Goal: Information Seeking & Learning: Learn about a topic

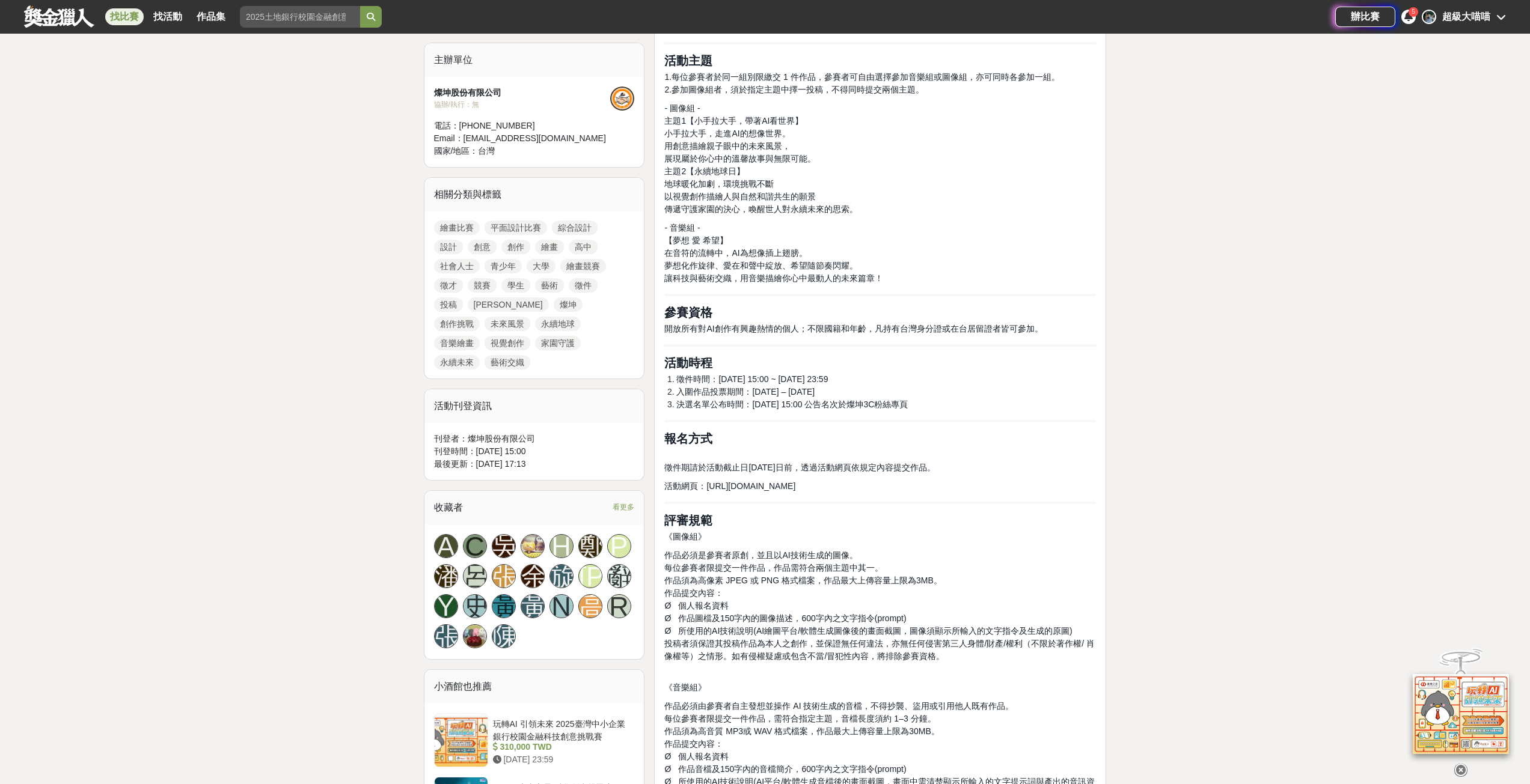
scroll to position [420, 0]
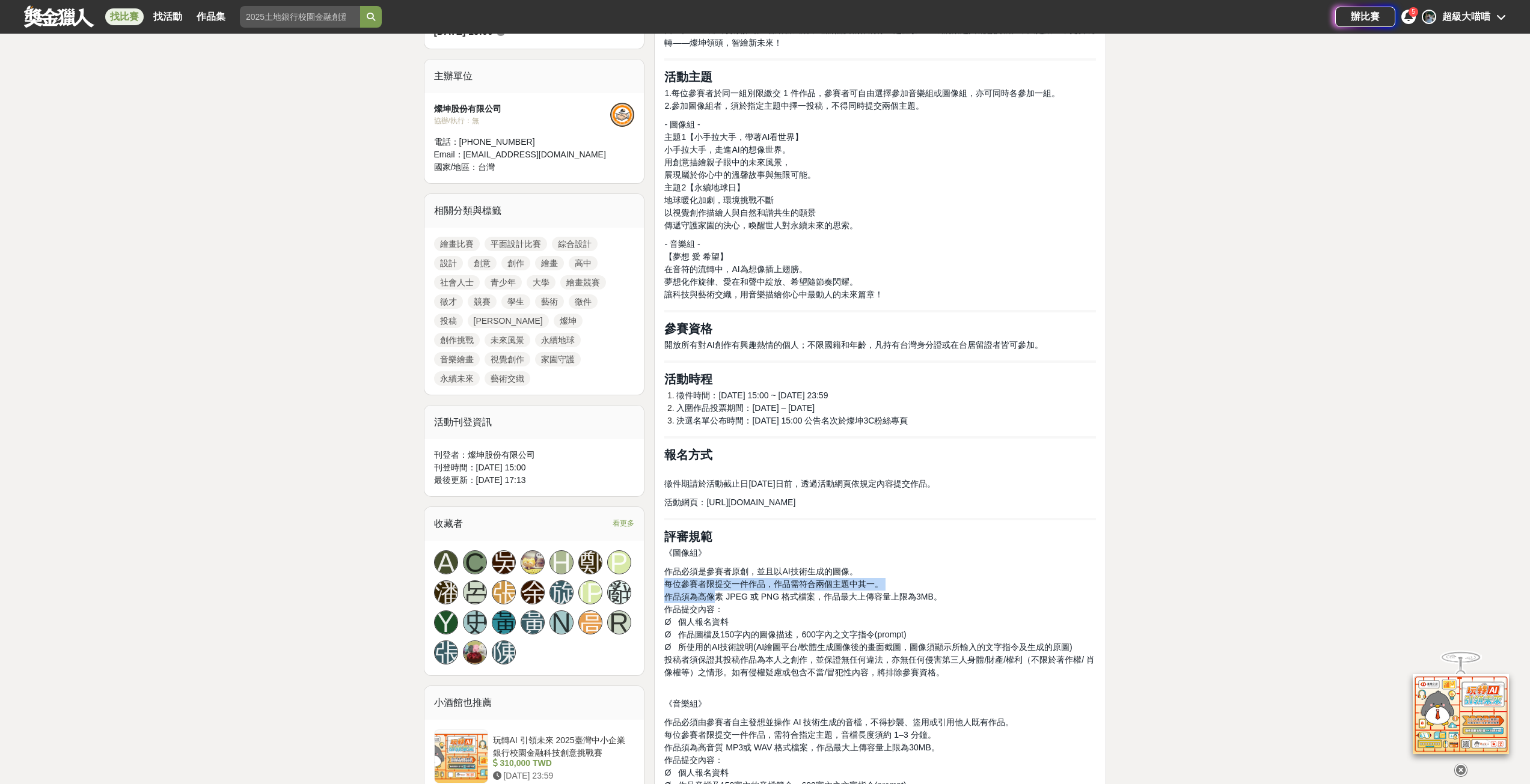
drag, startPoint x: 665, startPoint y: 583, endPoint x: 719, endPoint y: 596, distance: 55.5
click at [719, 596] on p "作品必須是參賽者原創，並且以AI技術生成的圖像。 每位參賽者限提交一件作品，作品需符合兩個主題中其一。 作品須為高像素 JPEG 或 PNG 格式檔案，作品最…" at bounding box center [879, 628] width 431 height 126
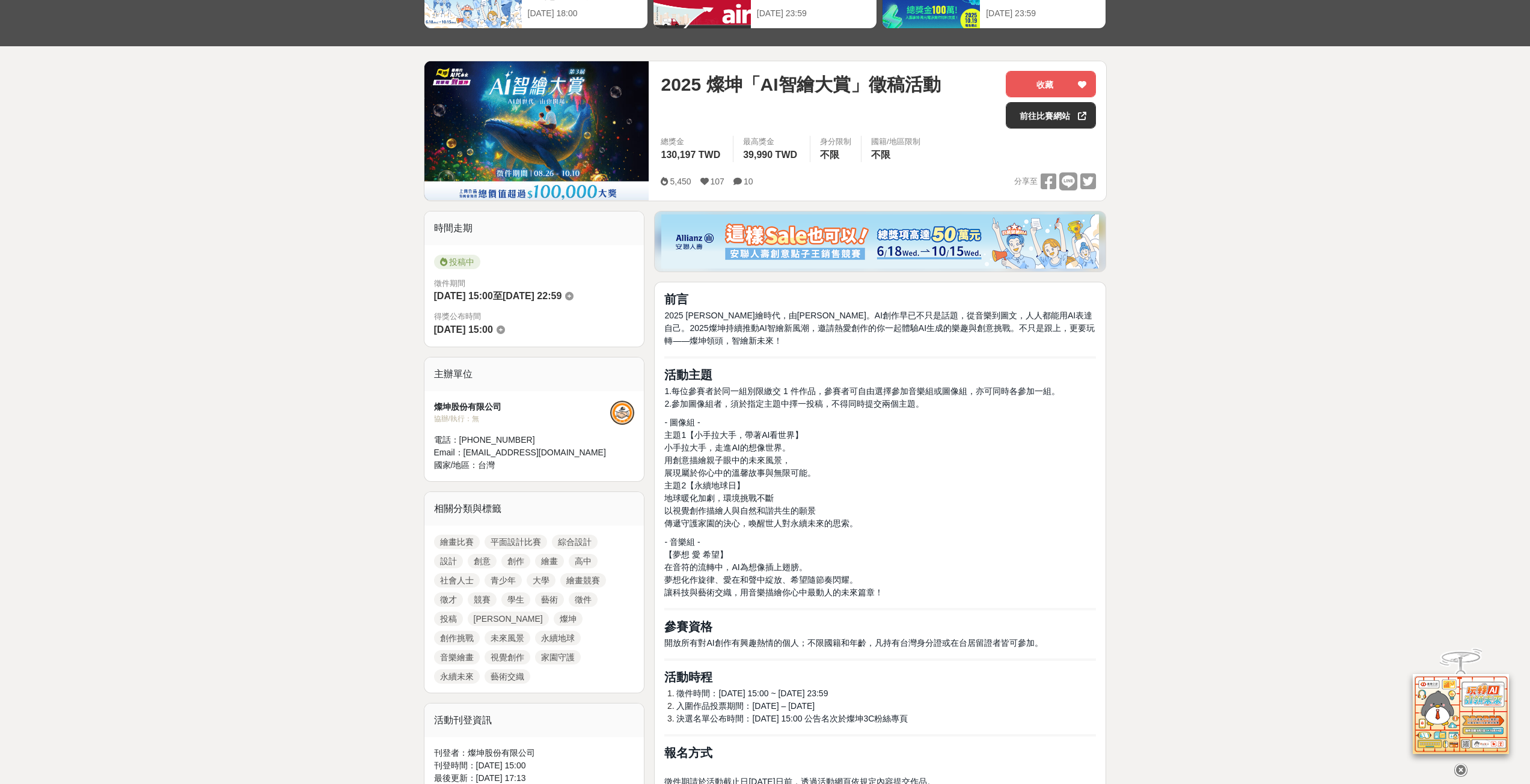
scroll to position [0, 0]
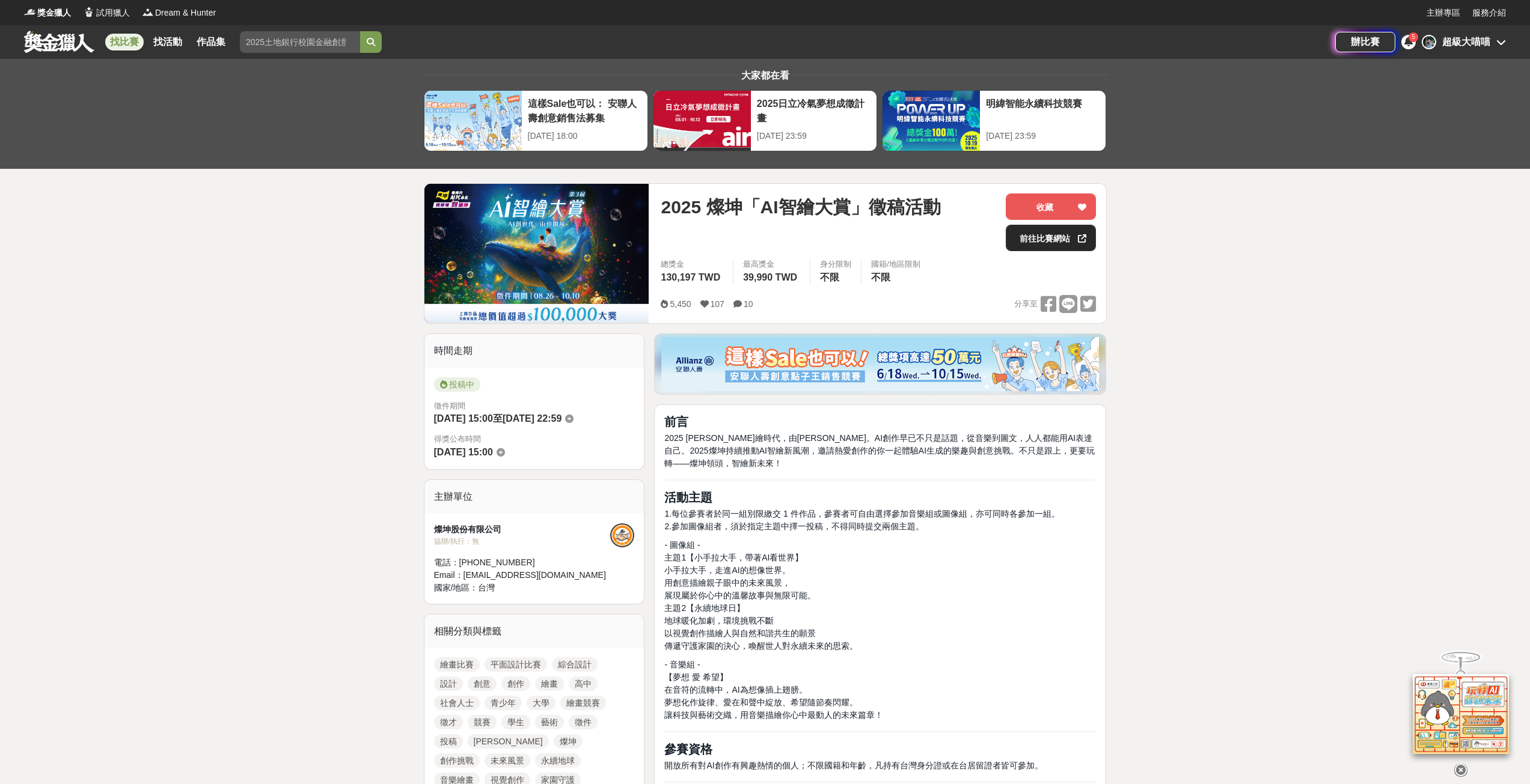
click at [1076, 242] on div at bounding box center [1082, 238] width 12 height 25
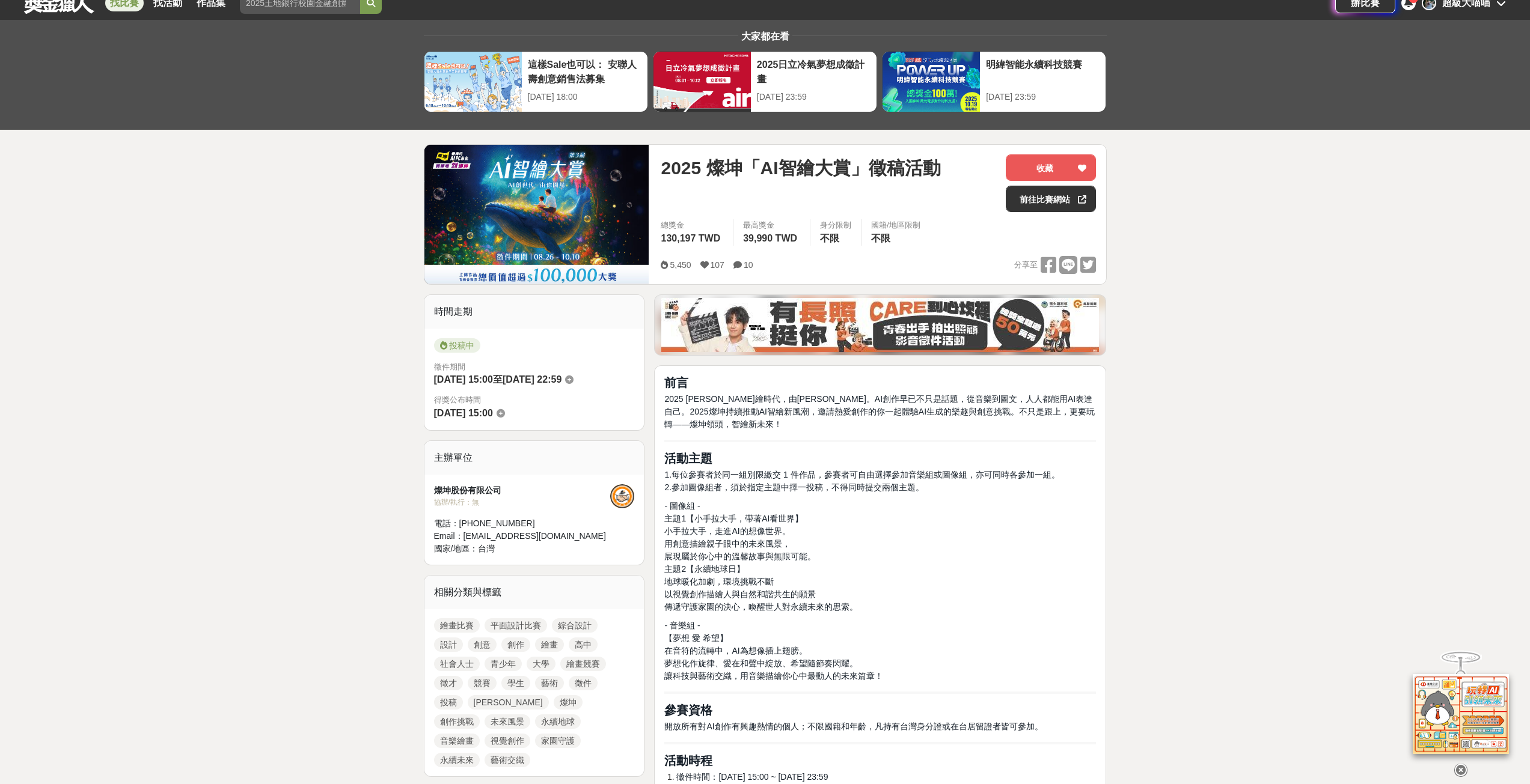
scroll to position [60, 0]
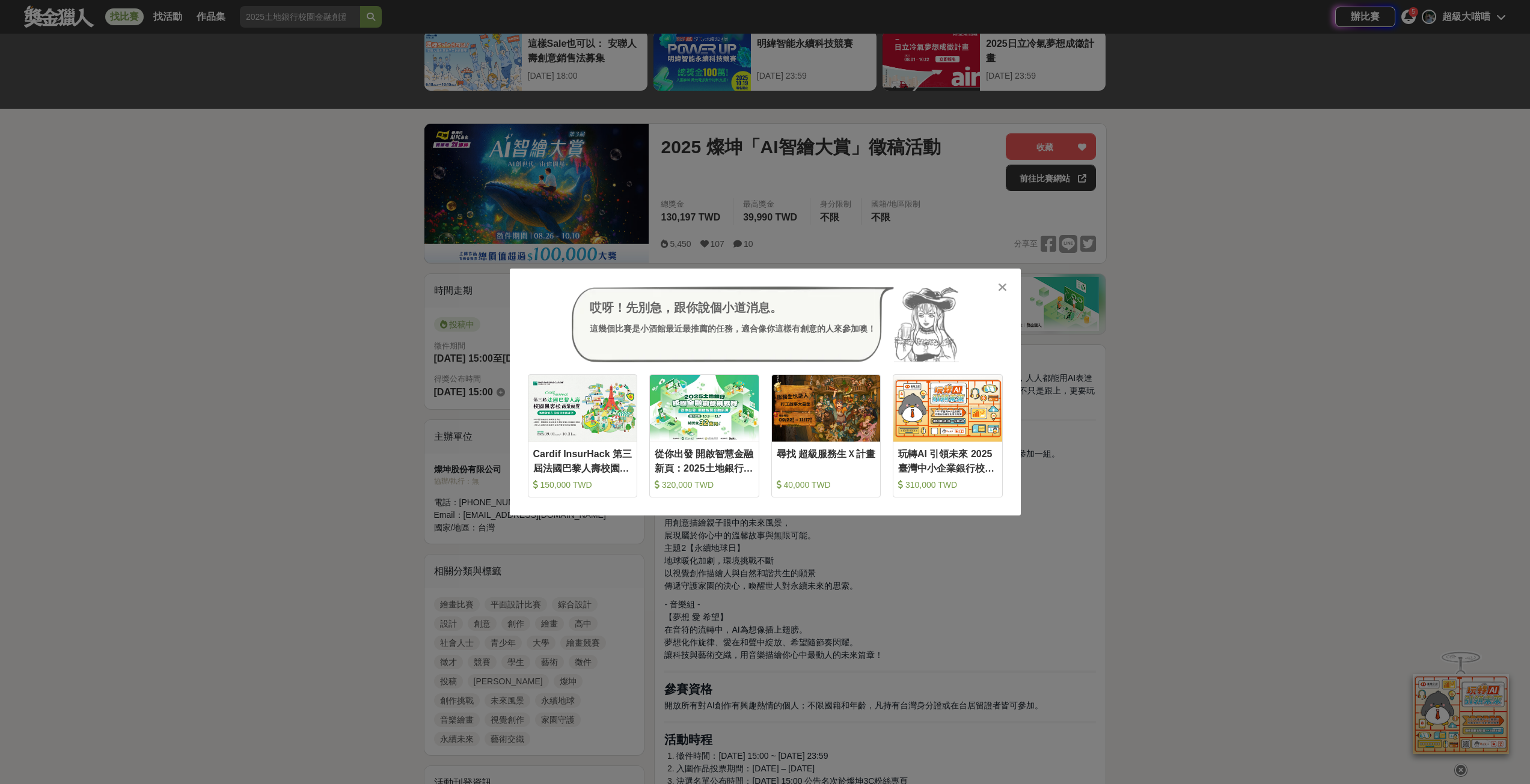
click at [1001, 286] on icon at bounding box center [1002, 287] width 9 height 12
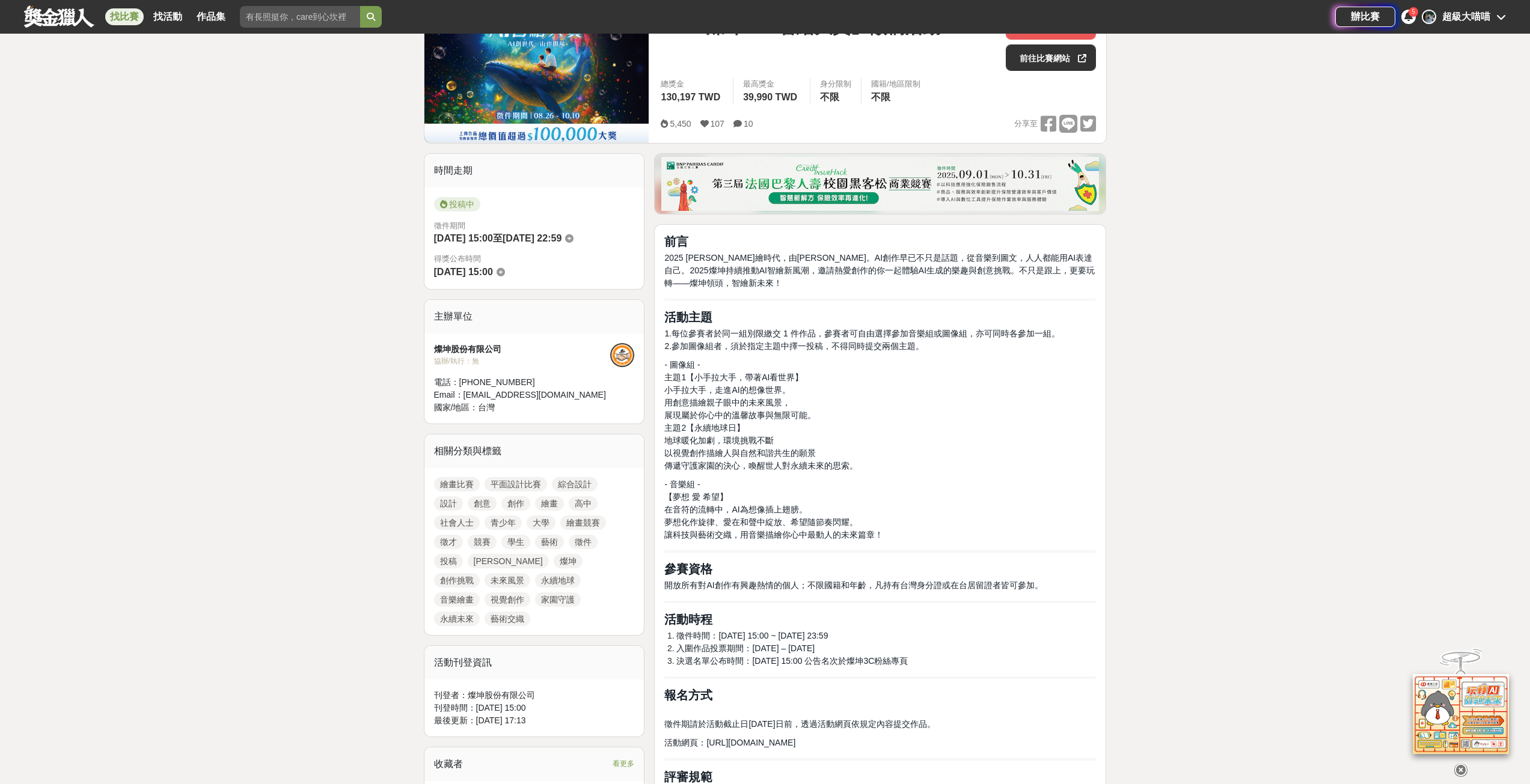
scroll to position [120, 0]
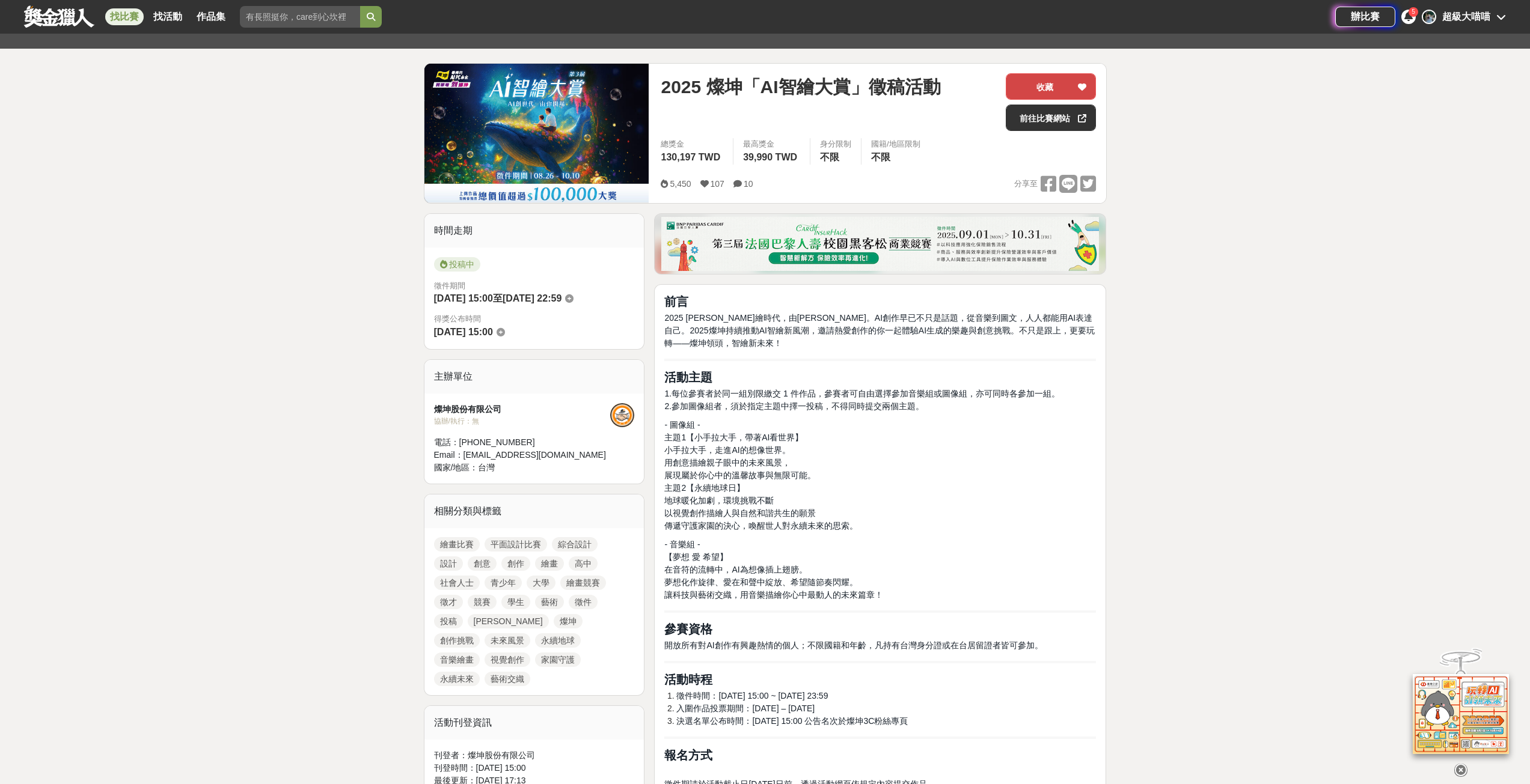
click at [1050, 90] on button "收藏" at bounding box center [1050, 87] width 90 height 27
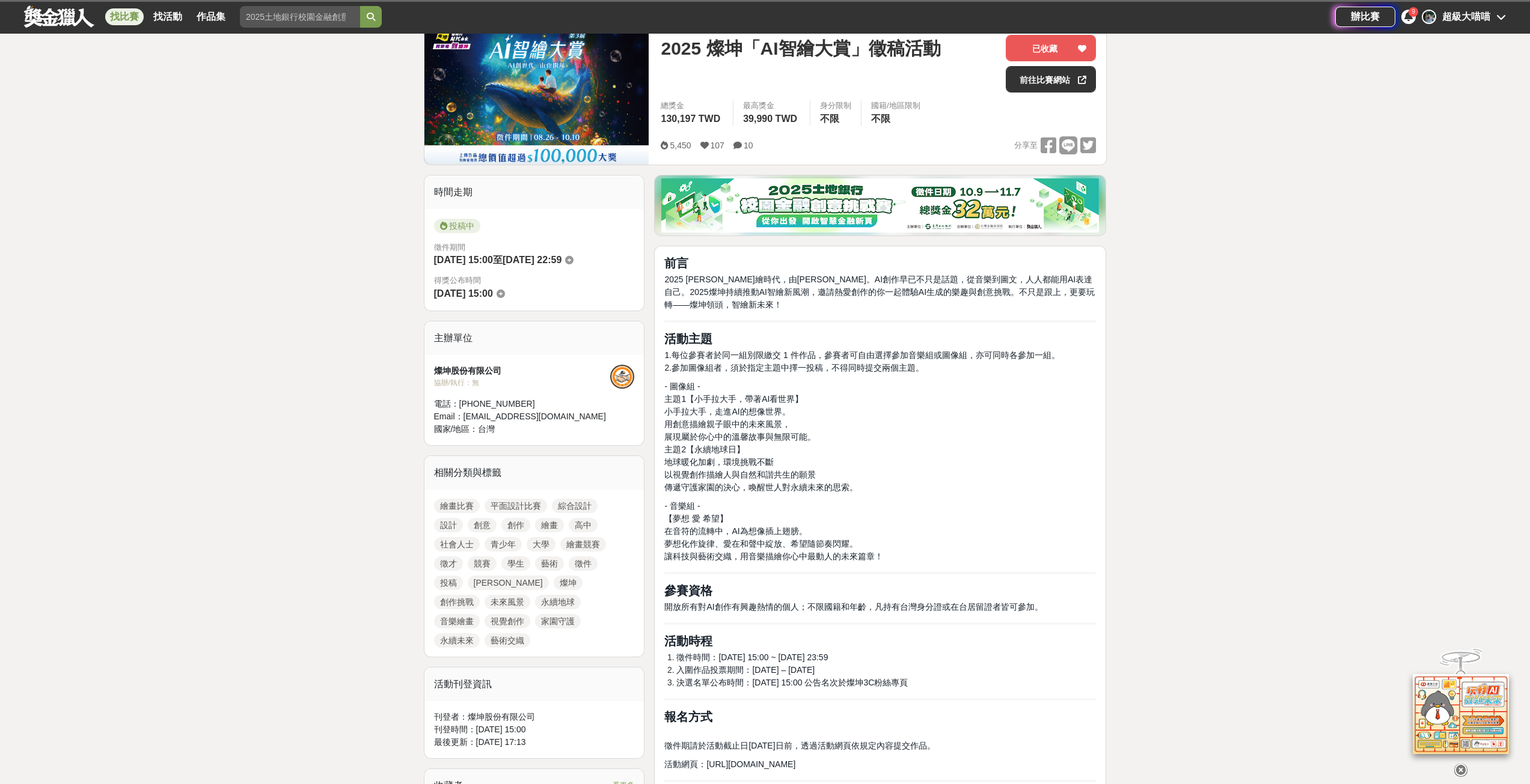
scroll to position [180, 0]
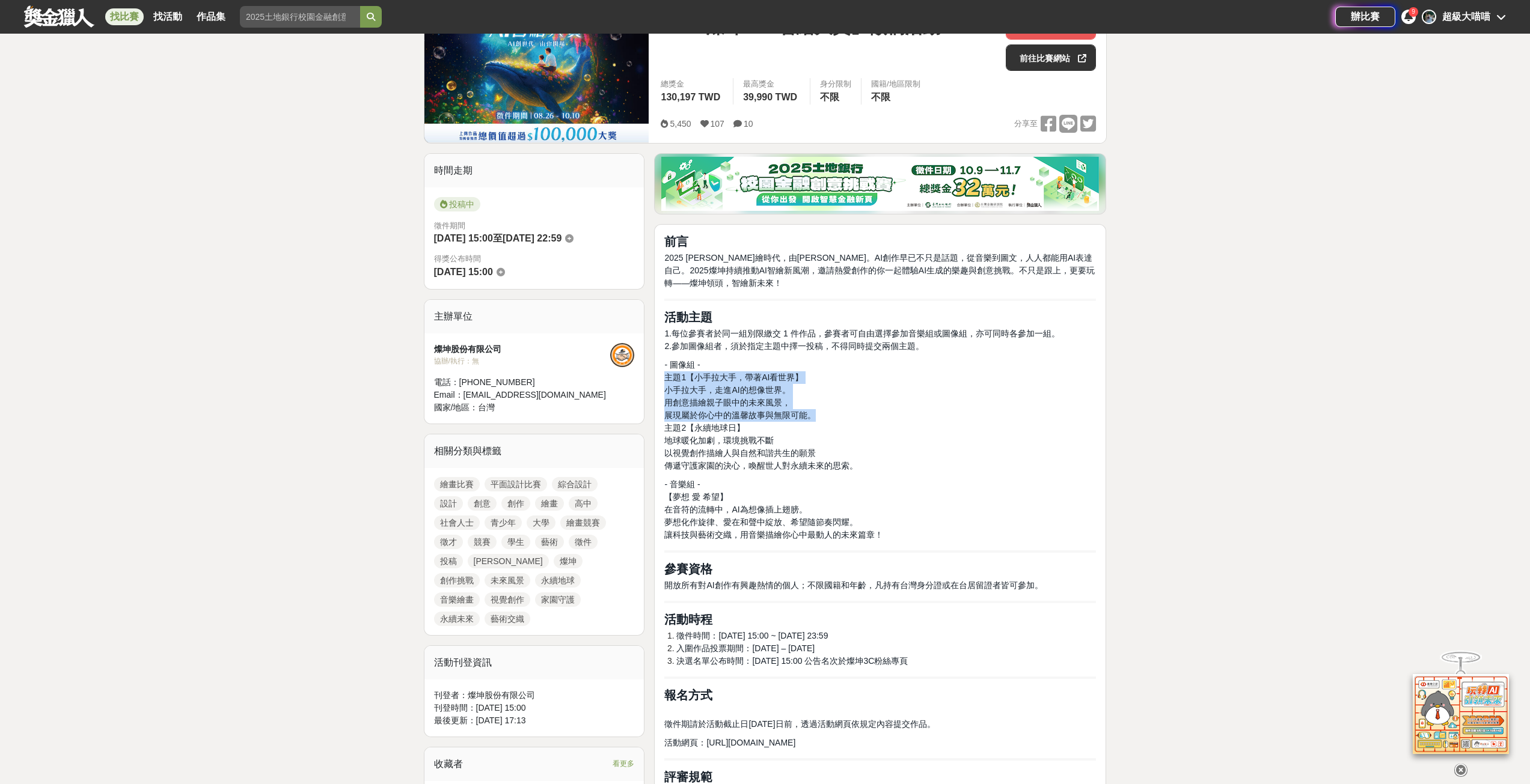
drag, startPoint x: 667, startPoint y: 379, endPoint x: 817, endPoint y: 414, distance: 154.0
click at [817, 414] on p "- 圖像組 - 主題1【小手拉大手，帶著AI看世界】 小手拉大手，走進AI的想像世界。 用創意描繪親子眼中的未來風景， 展現屬於你心中的溫馨故事與無限可能。 …" at bounding box center [879, 415] width 431 height 113
copy p "主題1【小手拉大手，帶著AI看世界】 小手拉大手，走進AI的想像世界。 用創意描繪親子眼中的未來風景， 展現屬於你心中的溫馨故事與無限可能。"
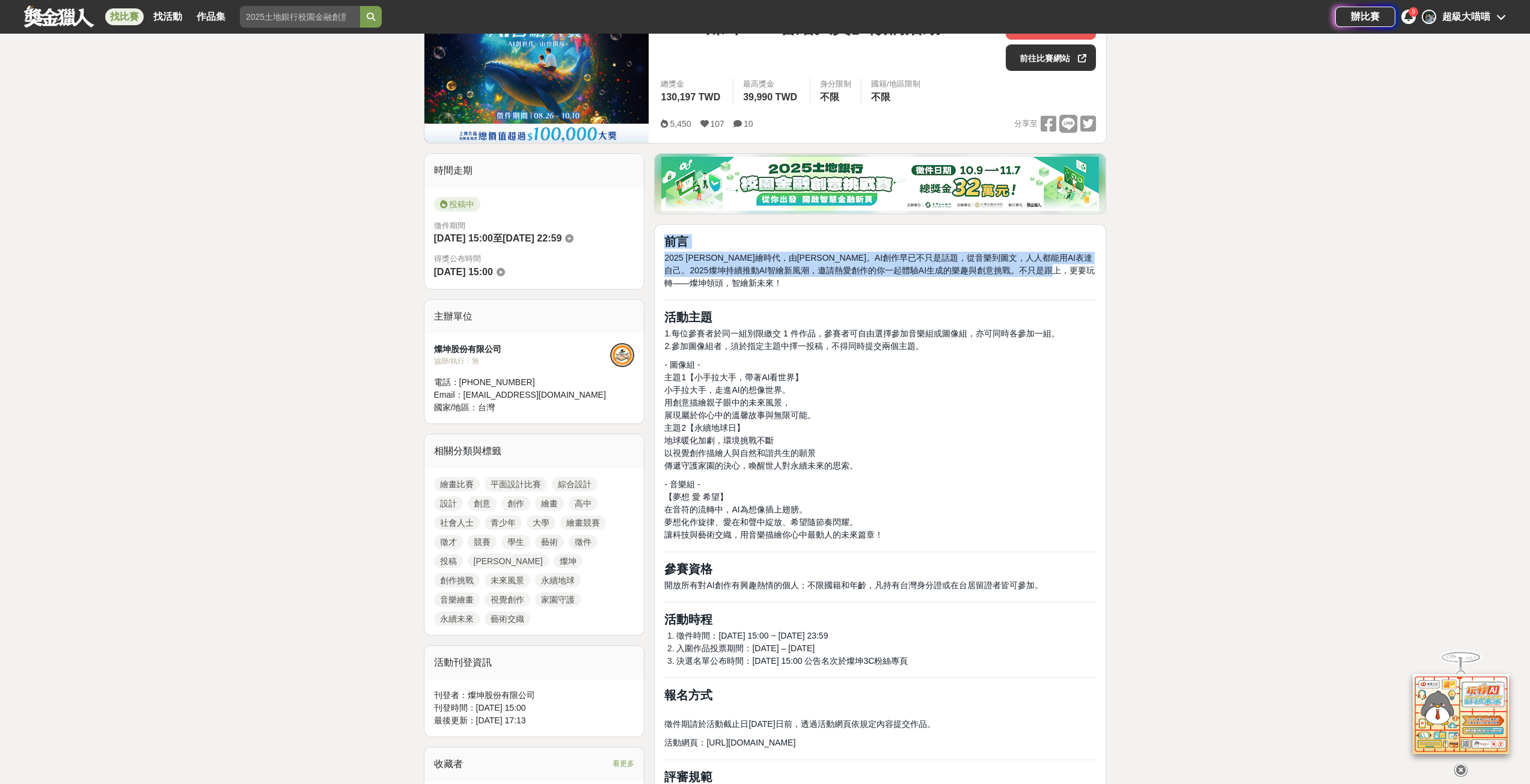
drag, startPoint x: 664, startPoint y: 244, endPoint x: 706, endPoint y: 286, distance: 59.4
copy div "前言 2025 AI智繪時代，由[PERSON_NAME]。AI創作早已不只是話題，從音樂到圖文，人人都能用AI表達自己。2025燦坤持續推動AI智繪新風潮，…"
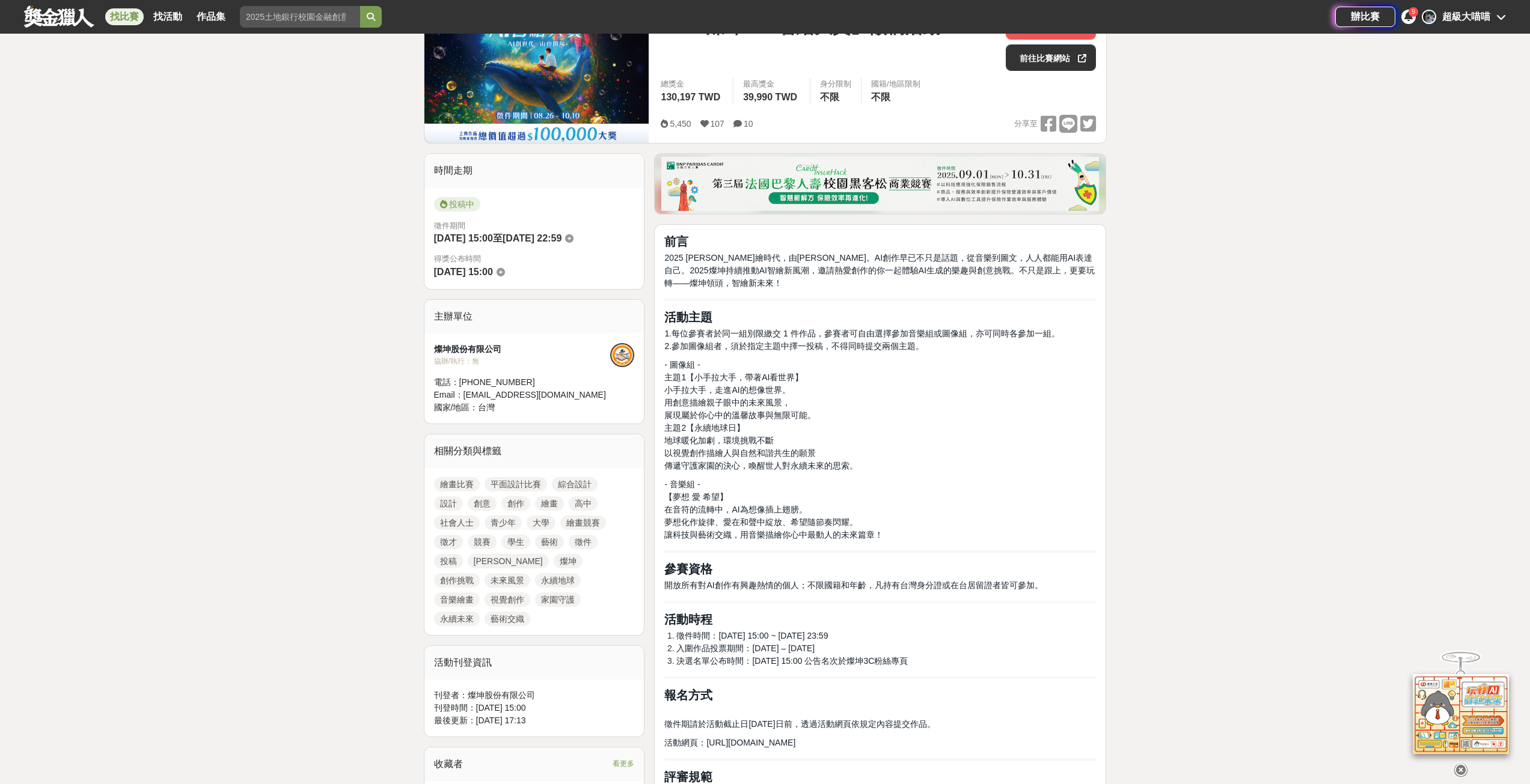
click at [876, 422] on p "- 圖像組 - 主題1【小手拉大手，帶著AI看世界】 小手拉大手，走進AI的想像世界。 用創意描繪親子眼中的未來風景， 展現屬於你心中的溫馨故事與無限可能。 …" at bounding box center [879, 415] width 431 height 113
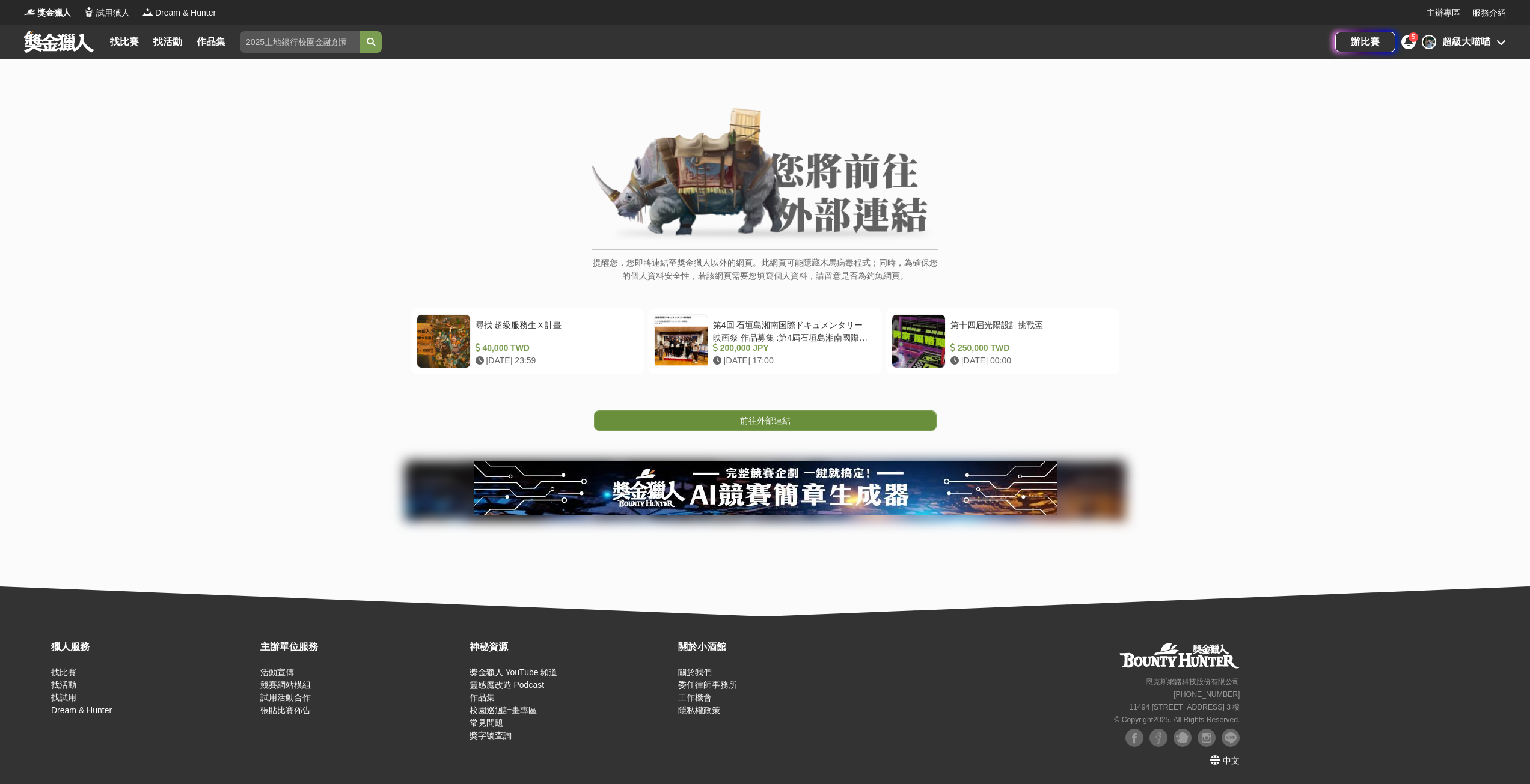
click at [803, 421] on link "前往外部連結" at bounding box center [765, 420] width 343 height 20
